Goal: Check status: Check status

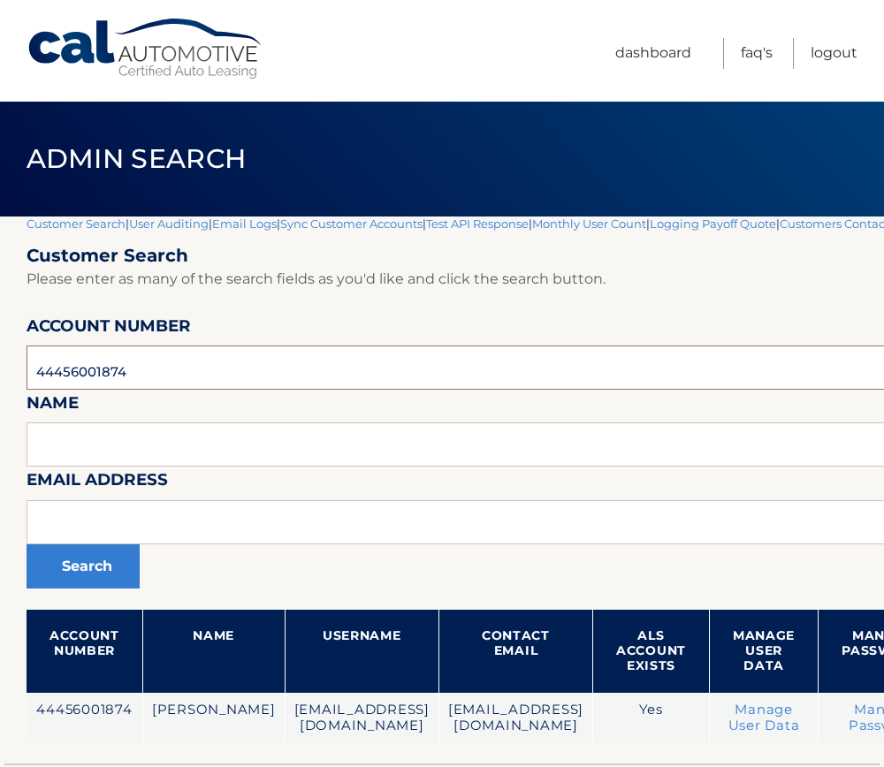
click at [67, 376] on input "44456001874" at bounding box center [582, 367] width 1111 height 44
paste input "16746"
type input "44456016746"
click at [74, 575] on button "Search" at bounding box center [83, 566] width 113 height 44
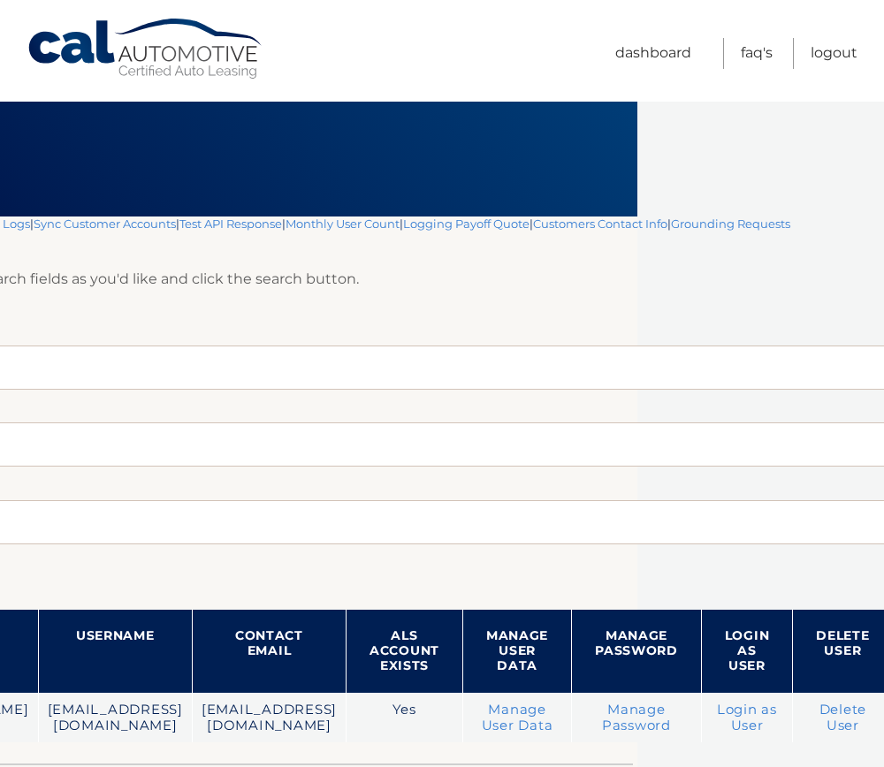
scroll to position [0, 249]
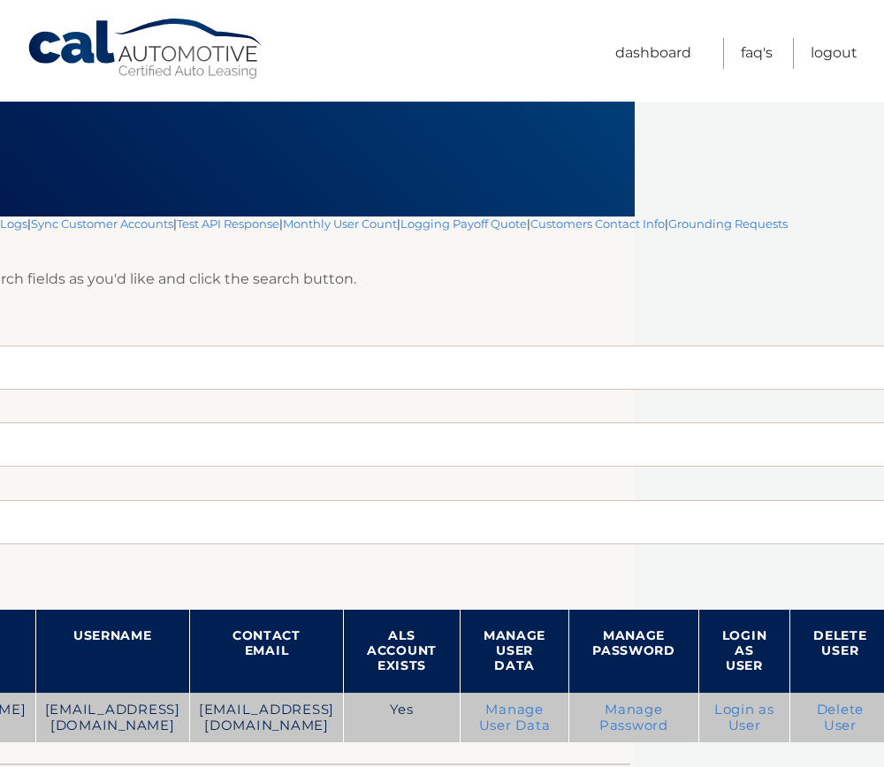
click at [774, 724] on link "Login as User" at bounding box center [744, 718] width 60 height 32
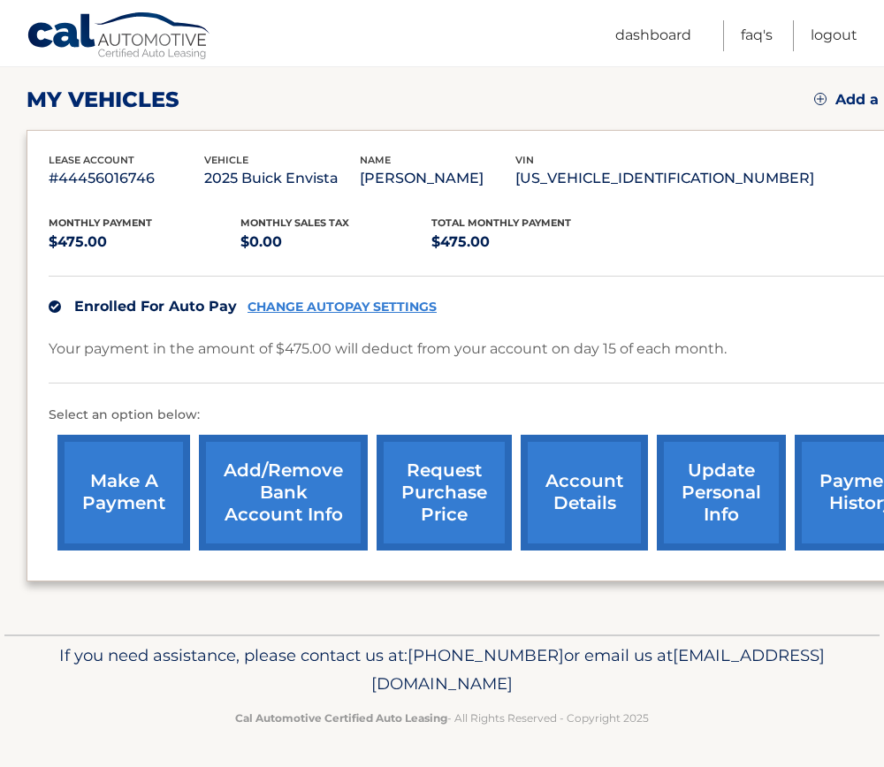
scroll to position [237, 0]
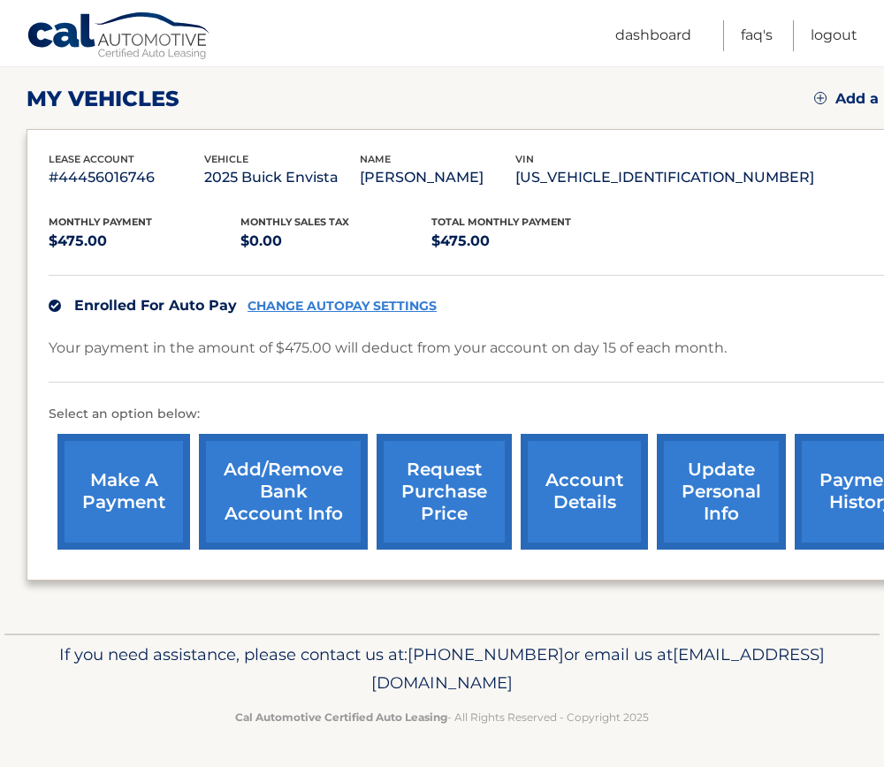
click at [577, 493] on link "account details" at bounding box center [583, 492] width 127 height 116
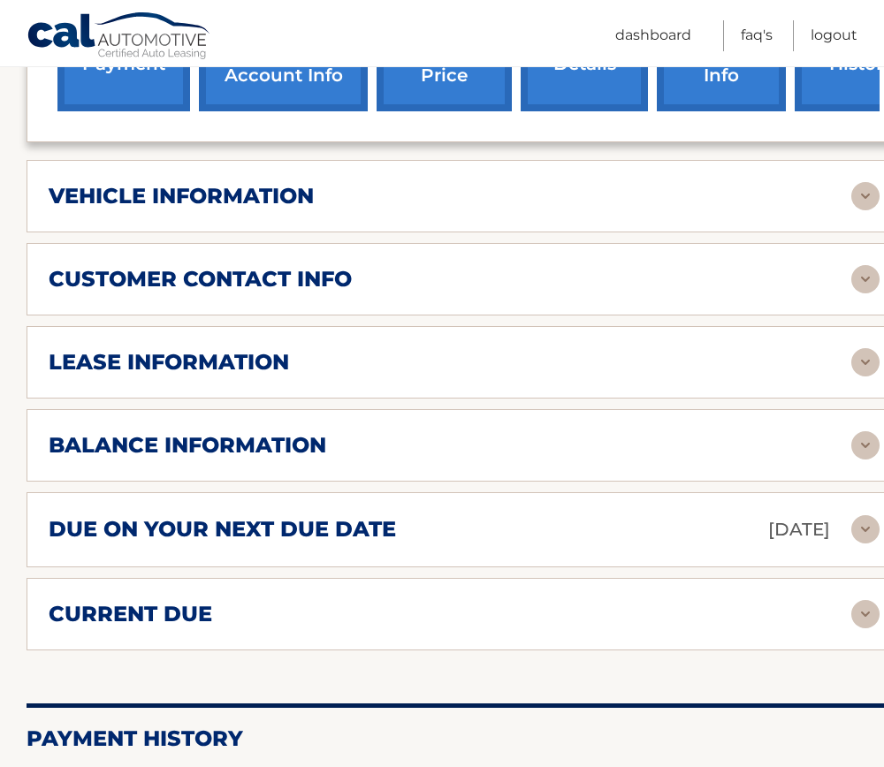
scroll to position [707, 0]
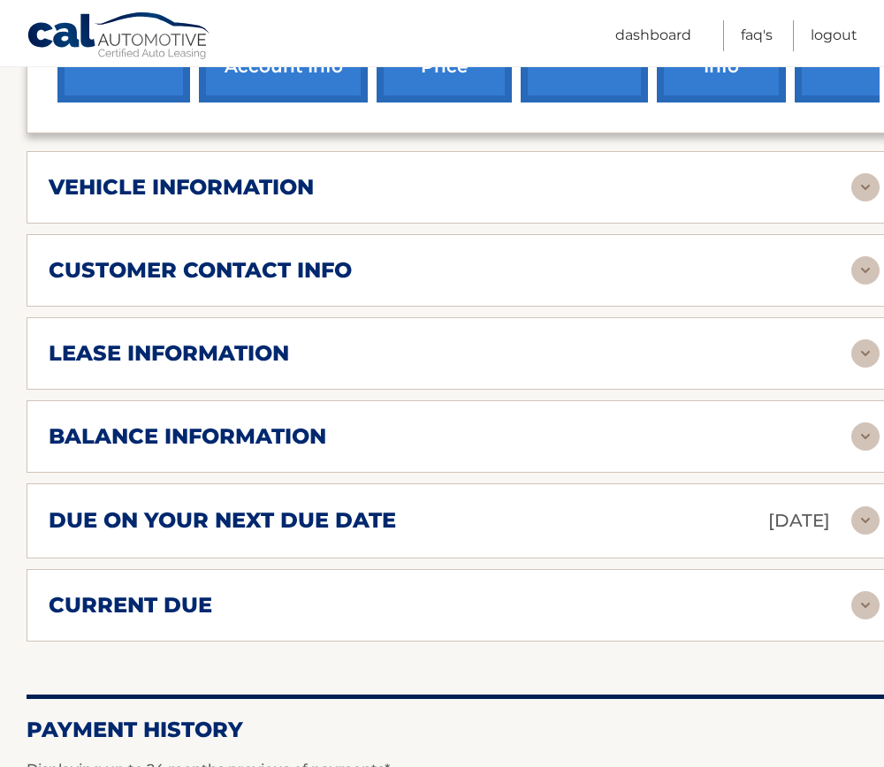
click at [200, 597] on h2 "current due" at bounding box center [130, 605] width 163 height 27
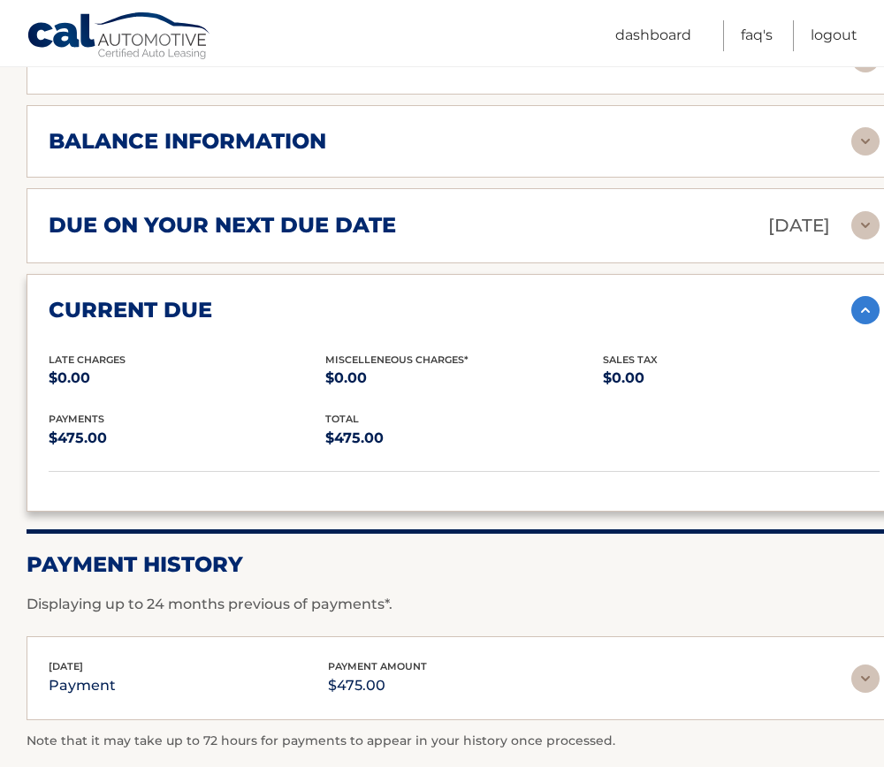
scroll to position [1001, 0]
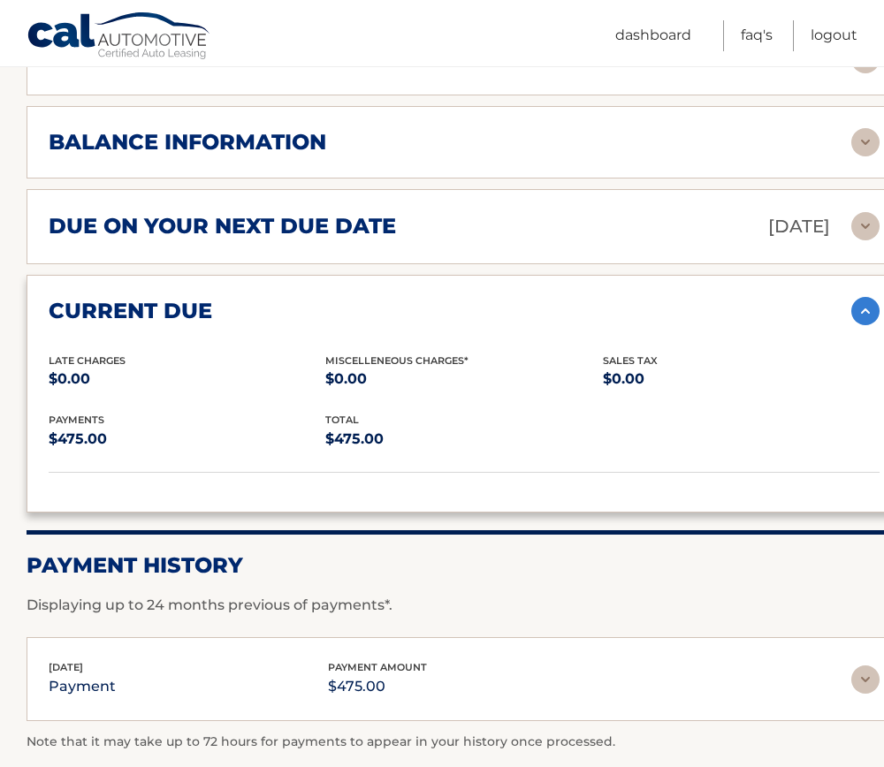
click at [217, 236] on h2 "due on your next due date" at bounding box center [222, 226] width 347 height 27
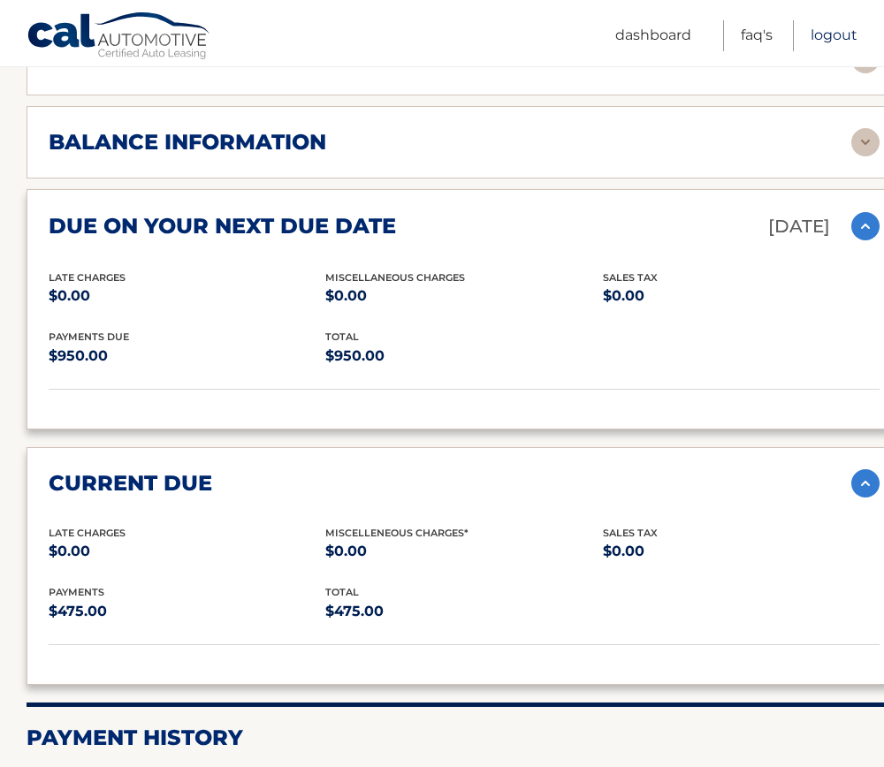
click at [833, 33] on link "Logout" at bounding box center [833, 35] width 47 height 31
